Goal: Check status: Check status

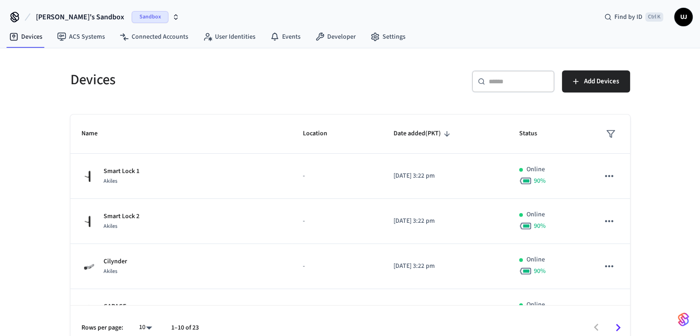
click at [75, 20] on span "Kwesi's Sandbox" at bounding box center [80, 16] width 88 height 11
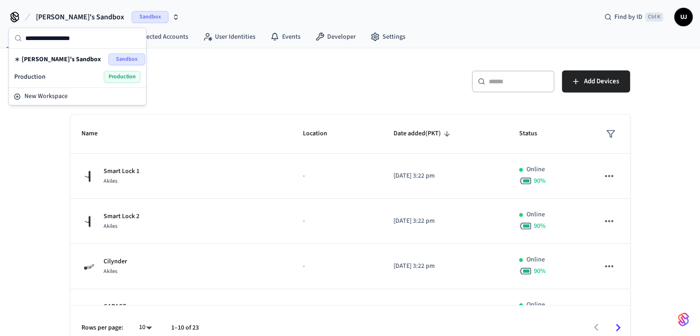
click at [64, 80] on div "Production Production" at bounding box center [77, 77] width 126 height 12
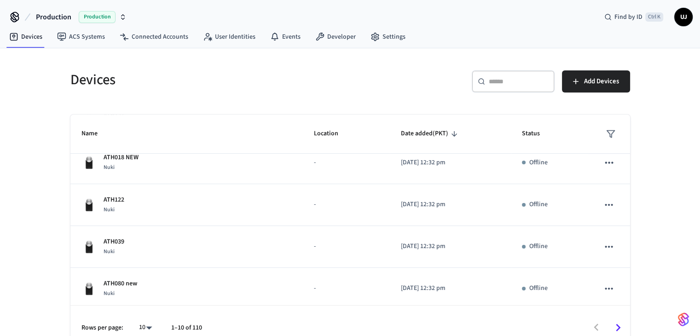
scroll to position [273, 0]
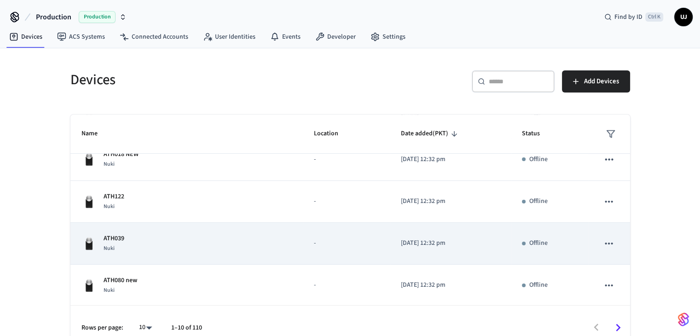
click at [228, 250] on div "ATH039 Nuki" at bounding box center [186, 243] width 211 height 19
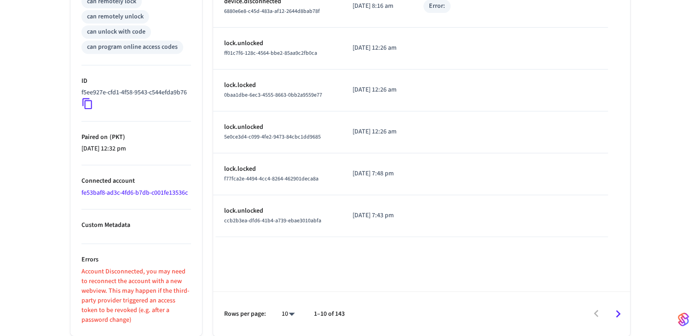
scroll to position [428, 0]
click at [129, 195] on link "fe53baf8-ad3c-4fd6-b7db-c001fe13536c" at bounding box center [134, 192] width 106 height 9
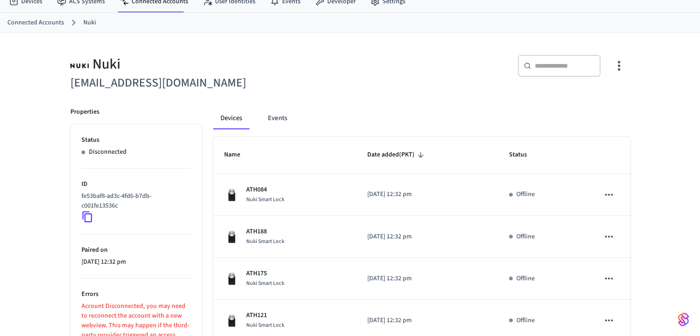
scroll to position [8, 0]
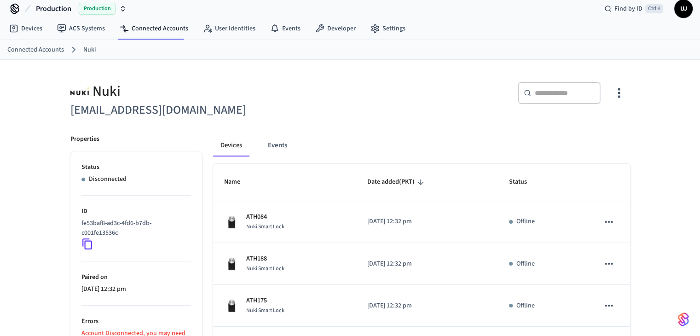
click at [166, 106] on h6 "[EMAIL_ADDRESS][DOMAIN_NAME]" at bounding box center [207, 110] width 274 height 19
drag, startPoint x: 175, startPoint y: 109, endPoint x: 74, endPoint y: 106, distance: 101.2
click at [74, 106] on h6 "[EMAIL_ADDRESS][DOMAIN_NAME]" at bounding box center [207, 110] width 274 height 19
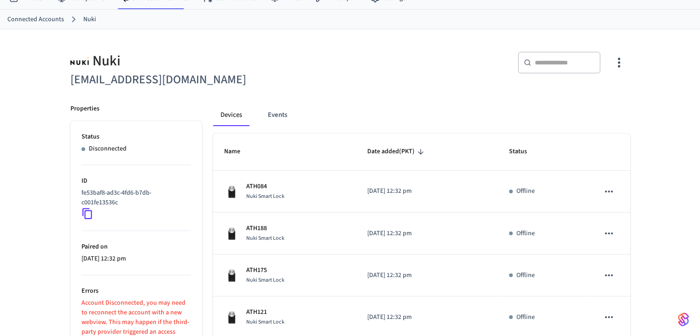
click at [70, 106] on div "Nuki [EMAIL_ADDRESS][DOMAIN_NAME] ​ ​ Properties Status Disconnected ID fe53baf…" at bounding box center [350, 337] width 574 height 594
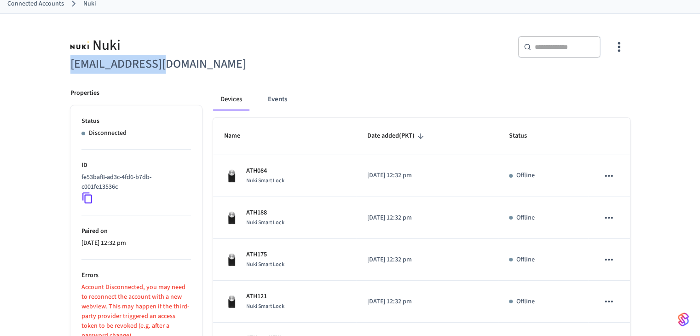
drag, startPoint x: 168, startPoint y: 61, endPoint x: 71, endPoint y: 64, distance: 97.6
click at [71, 64] on h6 "[EMAIL_ADDRESS][DOMAIN_NAME]" at bounding box center [207, 64] width 274 height 19
copy h6 "[EMAIL_ADDRESS][DOMAIN_NAME]"
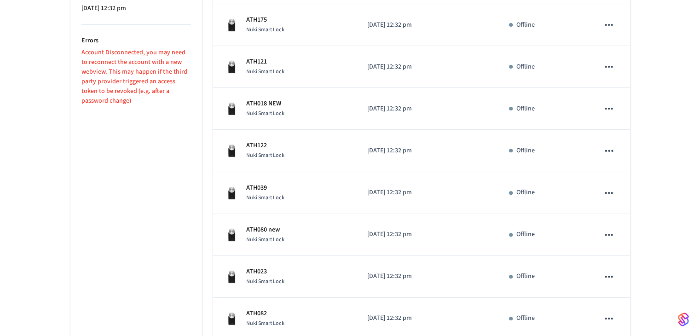
scroll to position [336, 0]
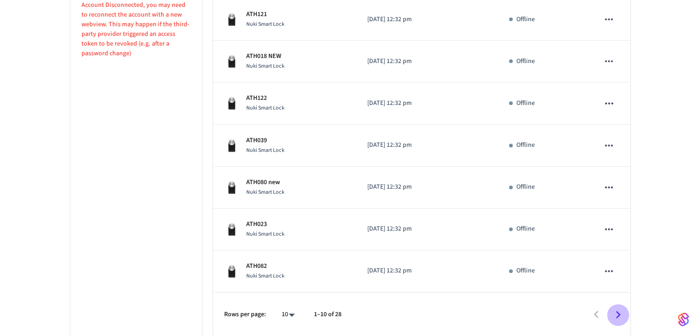
click at [618, 318] on icon "Go to next page" at bounding box center [617, 314] width 14 height 14
click at [622, 317] on icon "Go to next page" at bounding box center [617, 314] width 14 height 14
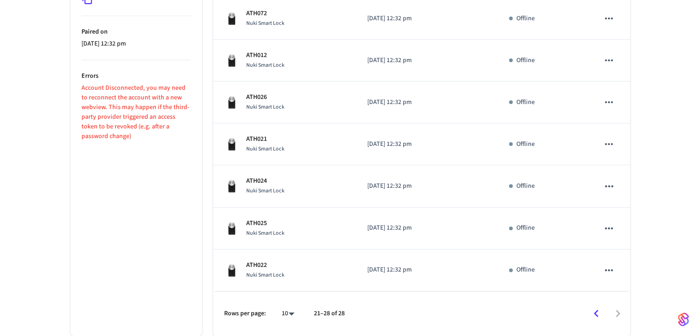
scroll to position [252, 0]
click at [119, 95] on p "Account Disconnected, you may need to reconnect the account with a new webview.…" at bounding box center [135, 114] width 109 height 58
click at [162, 100] on p "Account Disconnected, you may need to reconnect the account with a new webview.…" at bounding box center [135, 114] width 109 height 58
click at [166, 116] on p "Account Disconnected, you may need to reconnect the account with a new webview.…" at bounding box center [135, 114] width 109 height 58
click at [164, 124] on p "Account Disconnected, you may need to reconnect the account with a new webview.…" at bounding box center [135, 114] width 109 height 58
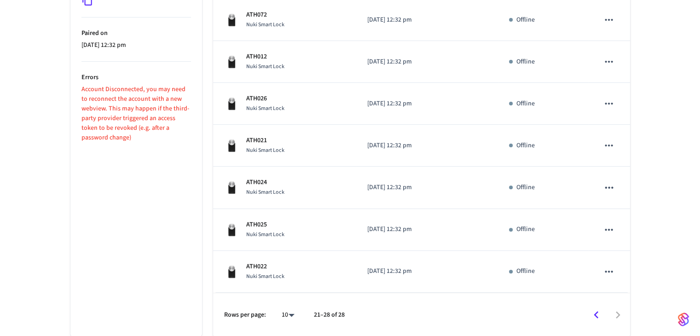
click at [162, 131] on p "Account Disconnected, you may need to reconnect the account with a new webview.…" at bounding box center [135, 114] width 109 height 58
click at [163, 130] on p "Account Disconnected, you may need to reconnect the account with a new webview.…" at bounding box center [135, 114] width 109 height 58
click at [154, 133] on p "Account Disconnected, you may need to reconnect the account with a new webview.…" at bounding box center [135, 114] width 109 height 58
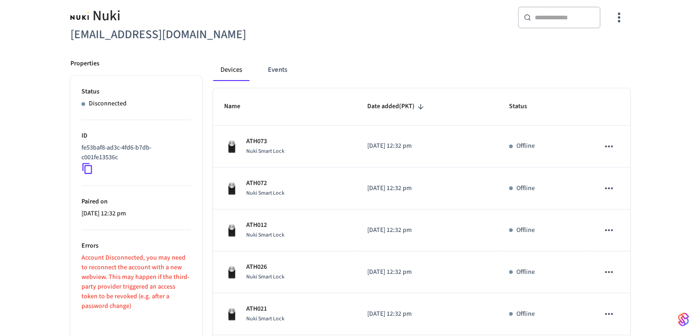
scroll to position [76, 0]
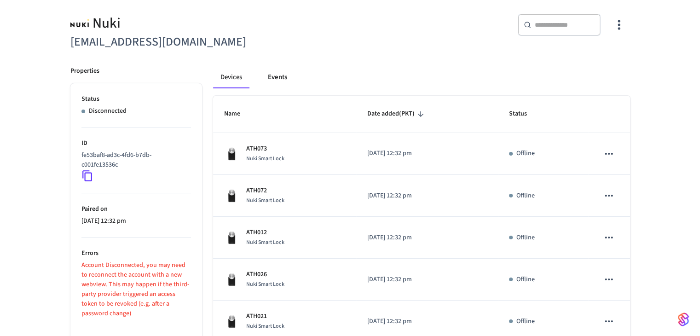
click at [277, 69] on button "Events" at bounding box center [277, 77] width 34 height 22
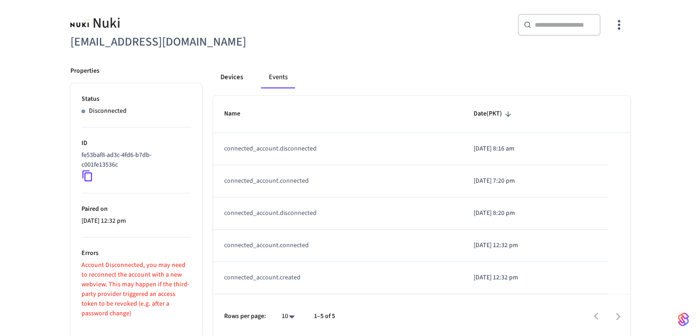
click at [241, 80] on button "Devices" at bounding box center [231, 77] width 37 height 22
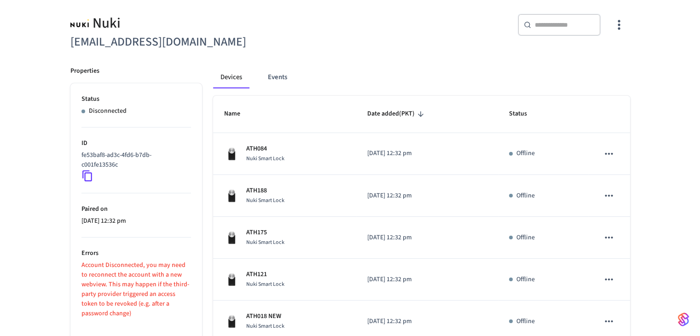
click at [145, 271] on p "Account Disconnected, you may need to reconnect the account with a new webview.…" at bounding box center [135, 289] width 109 height 58
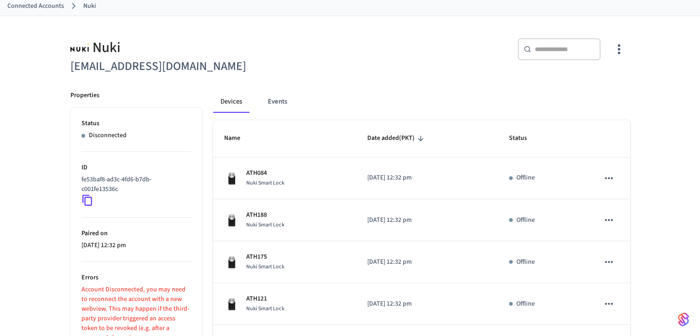
scroll to position [31, 0]
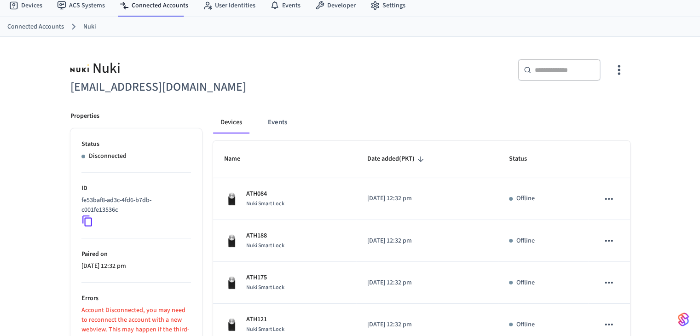
click at [256, 78] on h6 "[EMAIL_ADDRESS][DOMAIN_NAME]" at bounding box center [207, 87] width 274 height 19
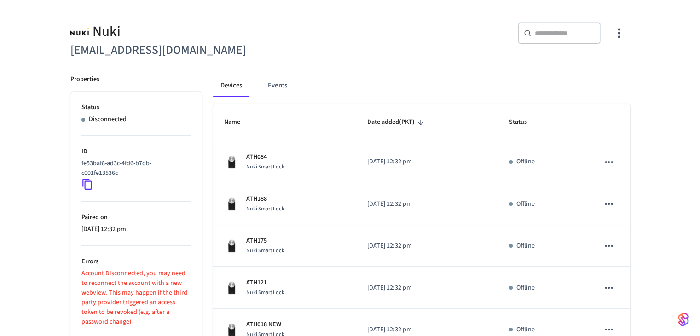
scroll to position [71, 0]
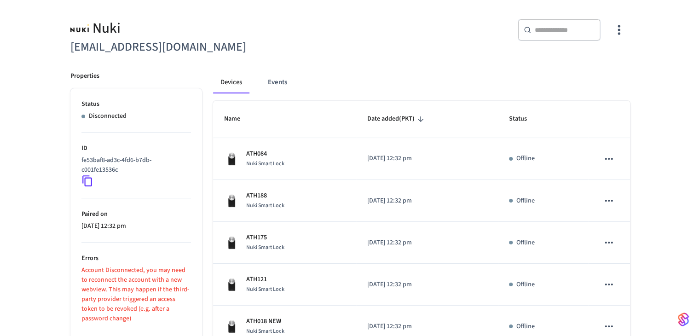
click at [634, 80] on div "Nuki [EMAIL_ADDRESS][DOMAIN_NAME] ​ ​ Properties Status Disconnected ID fe53baf…" at bounding box center [350, 305] width 574 height 594
drag, startPoint x: 74, startPoint y: 47, endPoint x: 169, endPoint y: 47, distance: 95.2
click at [169, 47] on h6 "[EMAIL_ADDRESS][DOMAIN_NAME]" at bounding box center [207, 47] width 274 height 19
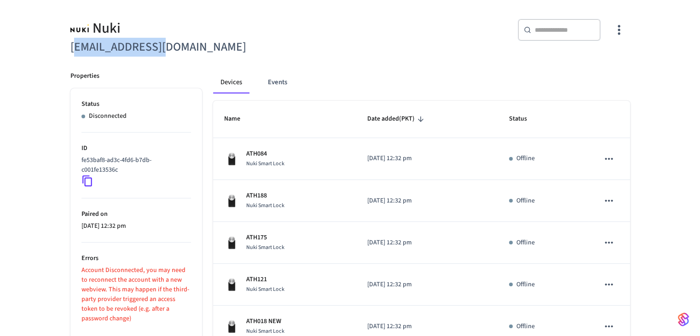
click at [190, 46] on h6 "[EMAIL_ADDRESS][DOMAIN_NAME]" at bounding box center [207, 47] width 274 height 19
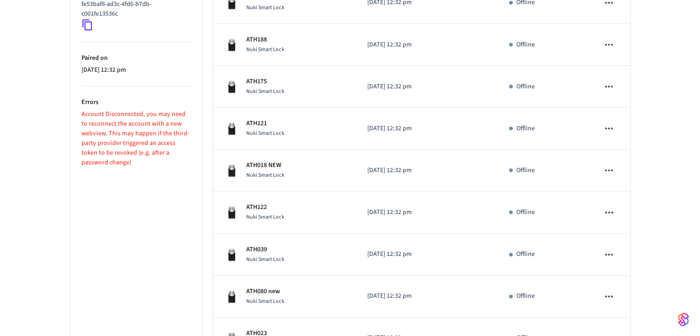
scroll to position [336, 0]
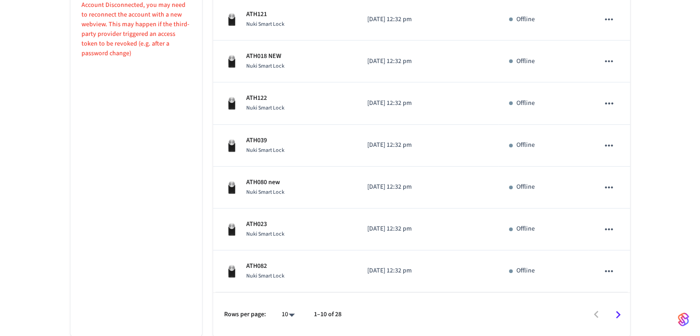
drag, startPoint x: 344, startPoint y: 312, endPoint x: 333, endPoint y: 308, distance: 12.7
click at [337, 312] on div "Rows per page: 10 ** 1–10 of 28" at bounding box center [421, 314] width 417 height 45
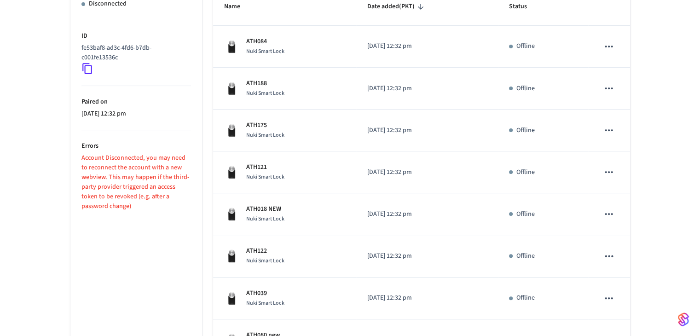
scroll to position [172, 0]
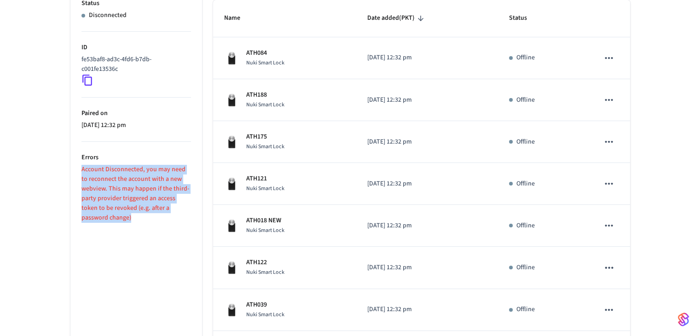
drag, startPoint x: 79, startPoint y: 169, endPoint x: 134, endPoint y: 219, distance: 74.2
click at [136, 217] on ul "Status Disconnected ID fe53baf8-ad3c-4fd6-b7db-c001fe13536c Paired on [DATE] 12…" at bounding box center [136, 244] width 132 height 513
click at [131, 221] on p "Account Disconnected, you may need to reconnect the account with a new webview.…" at bounding box center [135, 194] width 109 height 58
drag, startPoint x: 123, startPoint y: 221, endPoint x: 78, endPoint y: 172, distance: 67.1
click at [78, 172] on ul "Status Disconnected ID fe53baf8-ad3c-4fd6-b7db-c001fe13536c Paired on [DATE] 12…" at bounding box center [136, 244] width 132 height 513
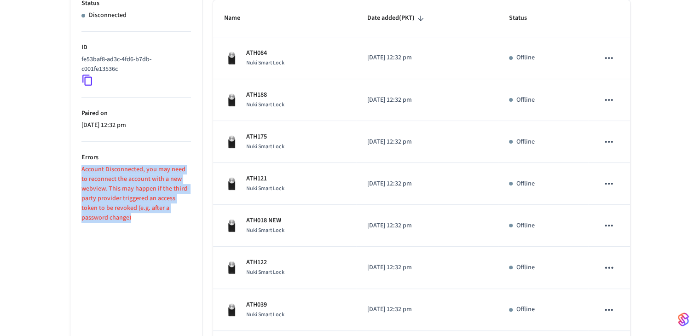
click at [68, 169] on div "Properties Status Disconnected ID fe53baf8-ad3c-4fd6-b7db-c001fe13536c Paired o…" at bounding box center [130, 230] width 143 height 541
drag, startPoint x: 74, startPoint y: 168, endPoint x: 131, endPoint y: 218, distance: 76.2
click at [131, 218] on ul "Status Disconnected ID fe53baf8-ad3c-4fd6-b7db-c001fe13536c Paired on [DATE] 12…" at bounding box center [136, 244] width 132 height 513
click at [130, 219] on p "Account Disconnected, you may need to reconnect the account with a new webview.…" at bounding box center [135, 194] width 109 height 58
drag, startPoint x: 115, startPoint y: 217, endPoint x: 75, endPoint y: 173, distance: 59.0
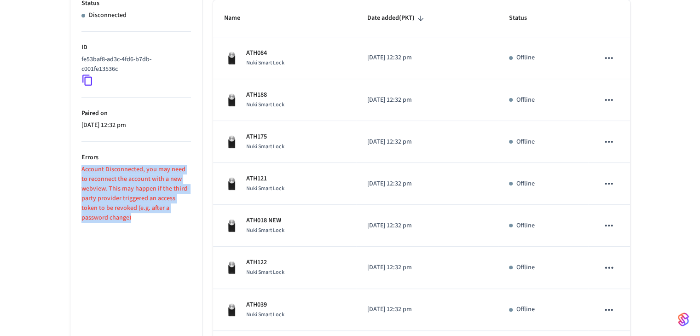
click at [75, 173] on ul "Status Disconnected ID fe53baf8-ad3c-4fd6-b7db-c001fe13536c Paired on [DATE] 12…" at bounding box center [136, 244] width 132 height 513
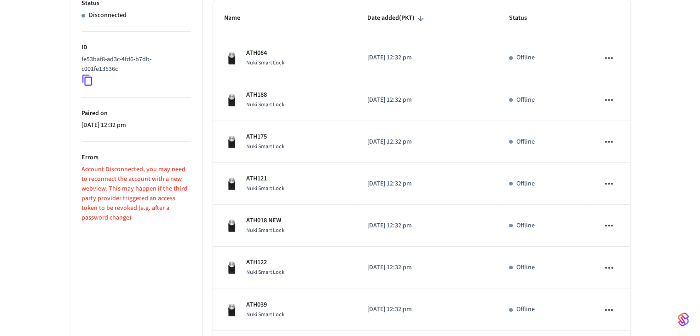
click at [647, 110] on div "Nuki [EMAIL_ADDRESS][DOMAIN_NAME] ​ ​ Properties Status Disconnected ID fe53baf…" at bounding box center [350, 198] width 700 height 605
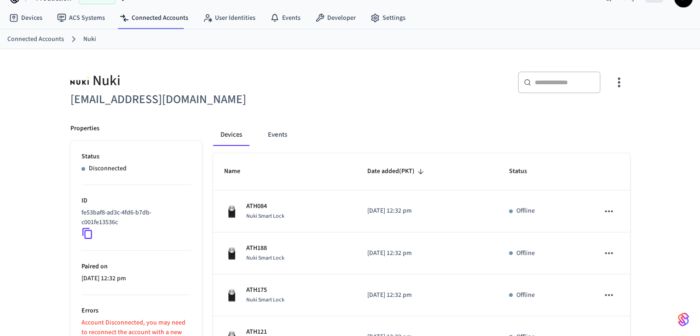
scroll to position [39, 0]
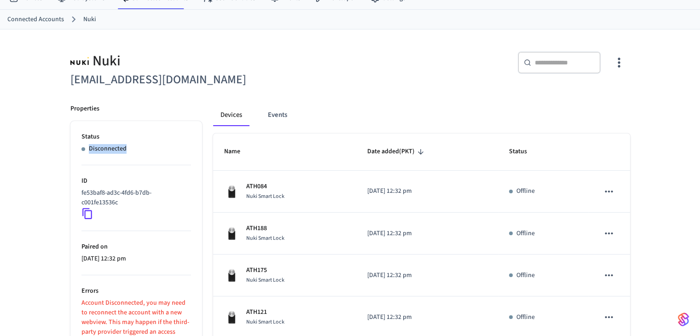
drag, startPoint x: 129, startPoint y: 146, endPoint x: 83, endPoint y: 146, distance: 45.5
click at [83, 146] on div "Disconnected" at bounding box center [135, 149] width 109 height 10
click at [258, 52] on div "Nuki" at bounding box center [207, 61] width 274 height 19
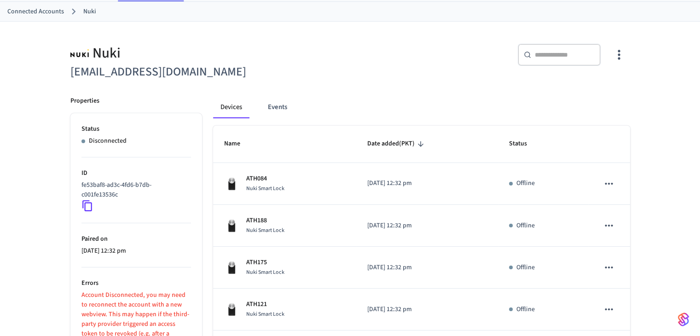
scroll to position [106, 0]
